Goal: Find specific page/section: Find specific page/section

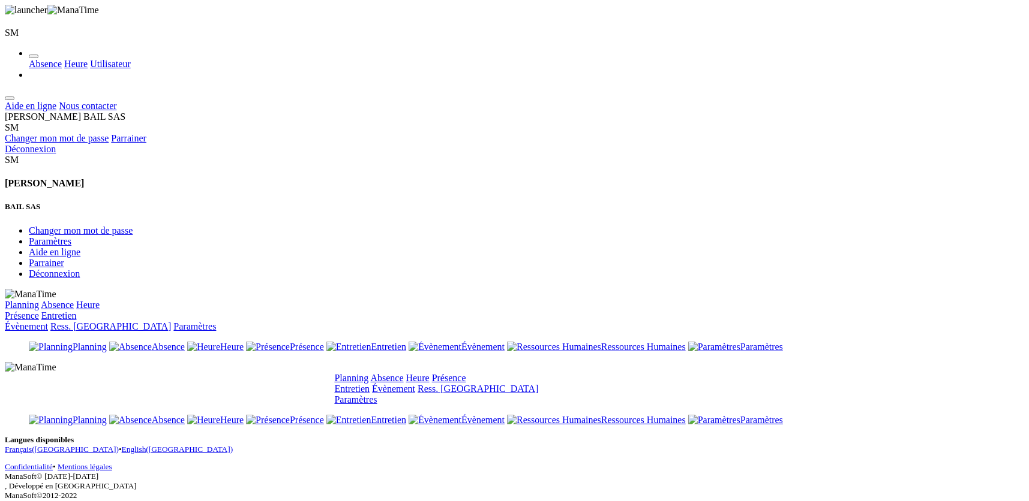
click at [369, 373] on link "Planning" at bounding box center [352, 378] width 34 height 10
click at [538, 384] on link "Ress. [GEOGRAPHIC_DATA]" at bounding box center [477, 389] width 121 height 10
